Goal: Information Seeking & Learning: Learn about a topic

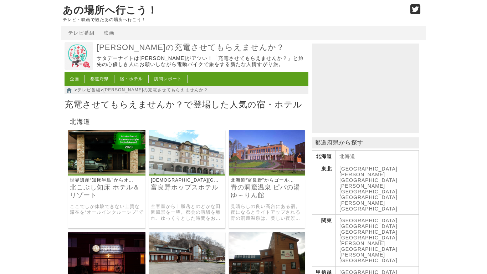
click at [113, 74] on nav "企画 都道府県 宿・ホテル 訪問レポート" at bounding box center [186, 79] width 244 height 14
click at [97, 78] on link "都道府県" at bounding box center [99, 78] width 19 height 5
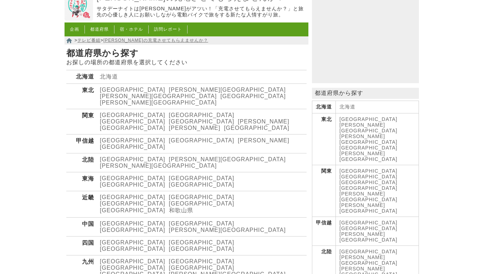
scroll to position [51, 0]
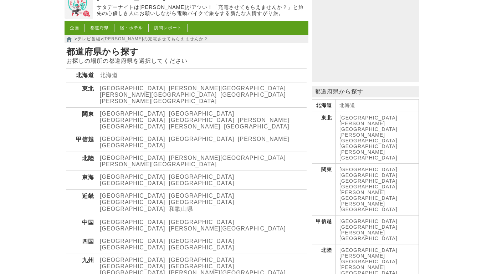
click at [169, 136] on link "[GEOGRAPHIC_DATA]" at bounding box center [202, 139] width 66 height 6
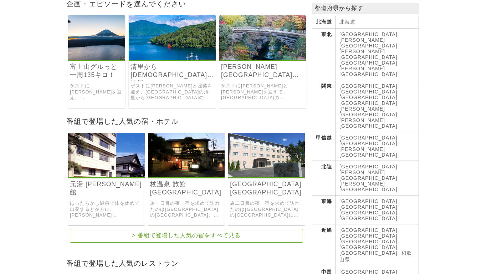
scroll to position [134, 0]
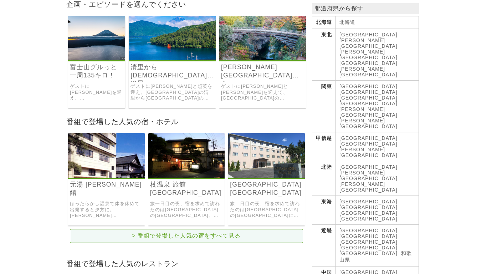
click at [129, 231] on link "> 番組で登場した人気の宿をすべて見る" at bounding box center [186, 236] width 233 height 14
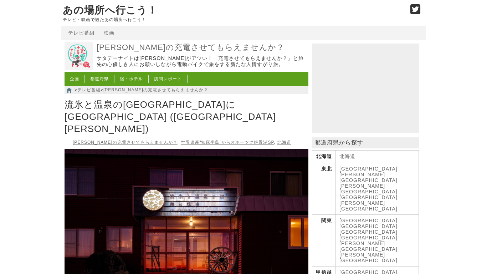
scroll to position [43, 0]
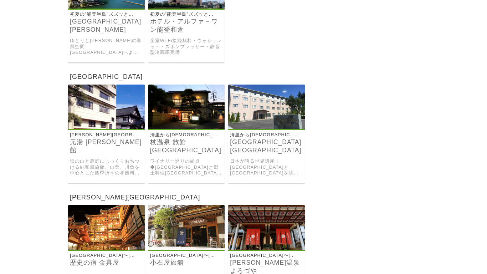
scroll to position [3111, 0]
